Goal: Task Accomplishment & Management: Use online tool/utility

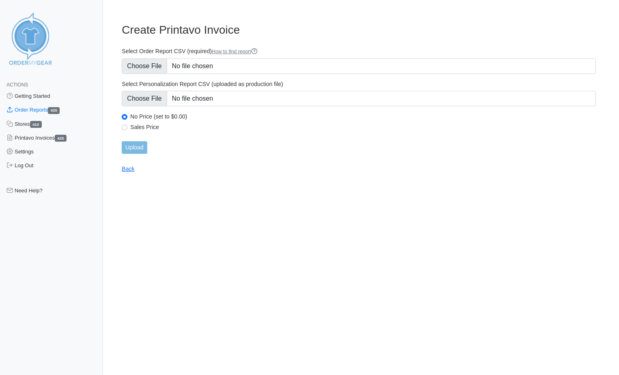
type input "C:\fakepath\VBSTU_order_report.csv"
click at [125, 146] on input "Upload" at bounding box center [134, 147] width 25 height 13
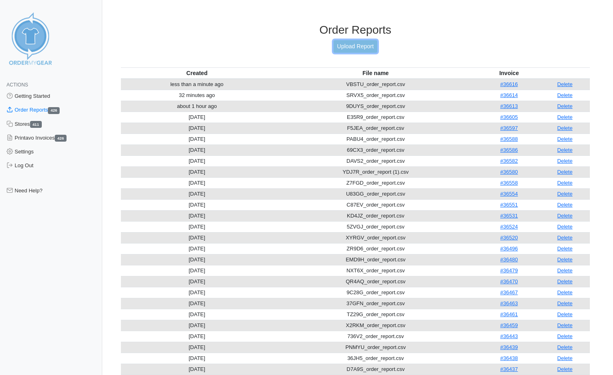
click at [363, 45] on link "Upload Report" at bounding box center [356, 46] width 44 height 13
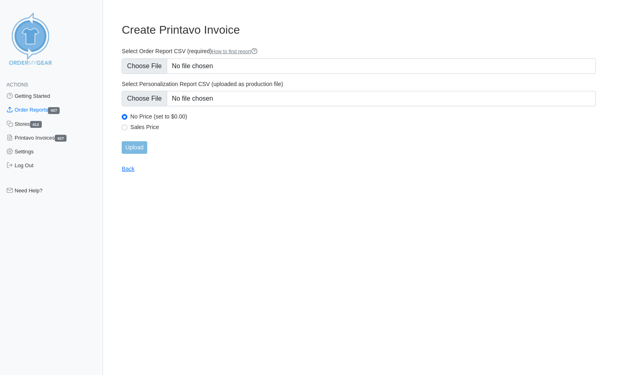
type input "C:\fakepath\72ZZ5_order_report.csv"
click at [142, 151] on input "Upload" at bounding box center [134, 147] width 25 height 13
